Goal: Transaction & Acquisition: Purchase product/service

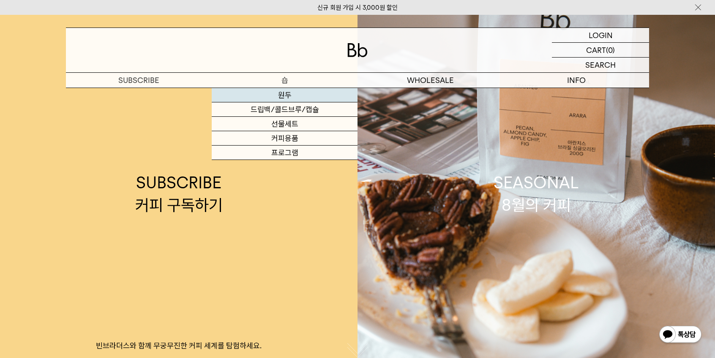
click at [288, 97] on link "원두" at bounding box center [285, 95] width 146 height 14
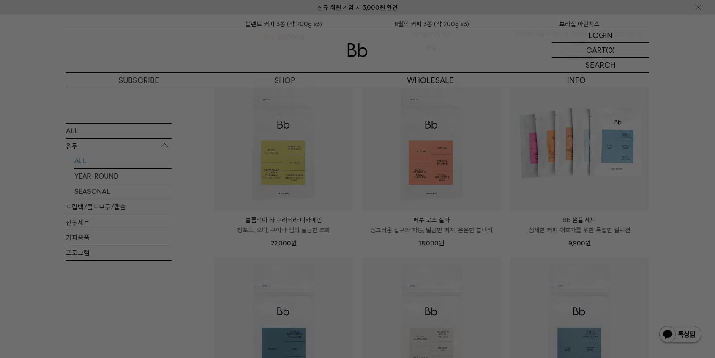
scroll to position [381, 0]
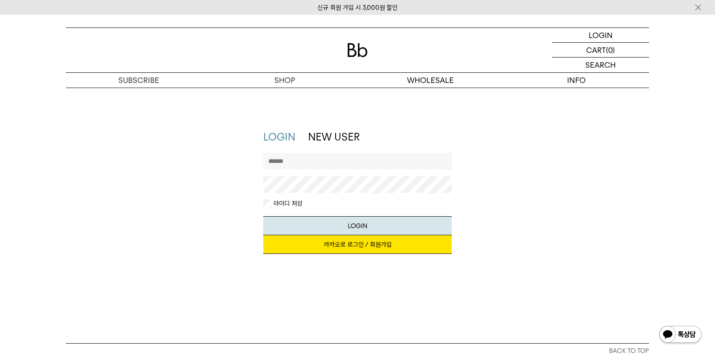
drag, startPoint x: 236, startPoint y: 5, endPoint x: 86, endPoint y: 132, distance: 196.2
click at [86, 132] on div "LOGIN NEW USER 지금 가입하시면 3,000원 쿠폰과 매월 회원 전용 커피 혜택을 드려요. 카카오로 로그인 / 회원가입 아이디로 로그…" at bounding box center [358, 196] width 592 height 132
